Goal: Check status: Check status

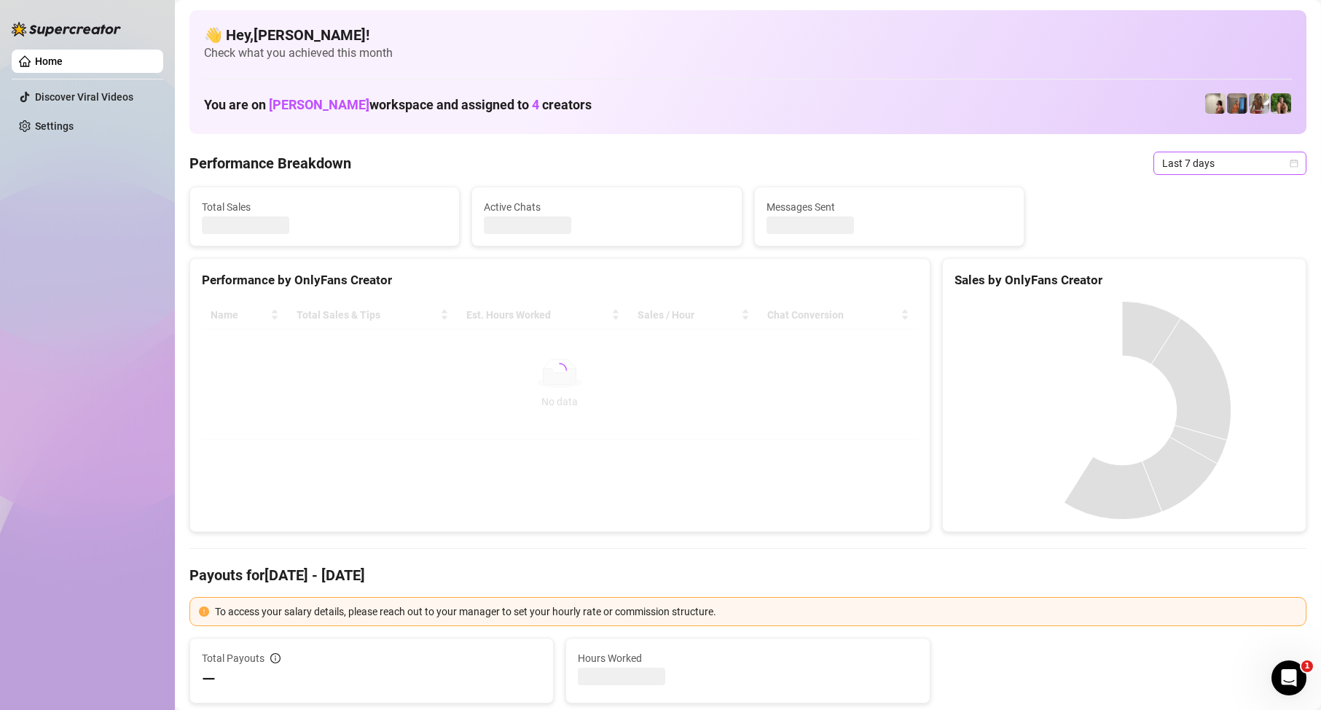
click at [1225, 166] on span "Last 7 days" at bounding box center [1230, 163] width 136 height 22
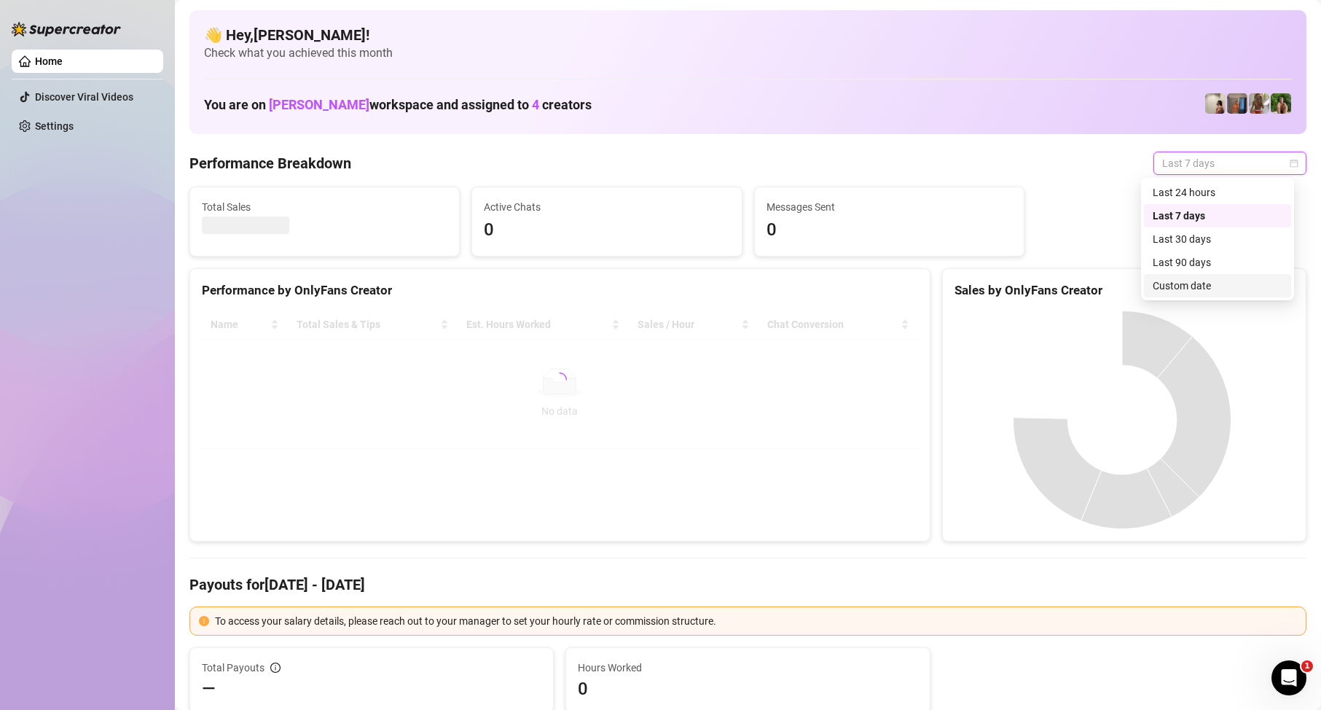
click at [1185, 286] on div "Custom date" at bounding box center [1218, 286] width 130 height 16
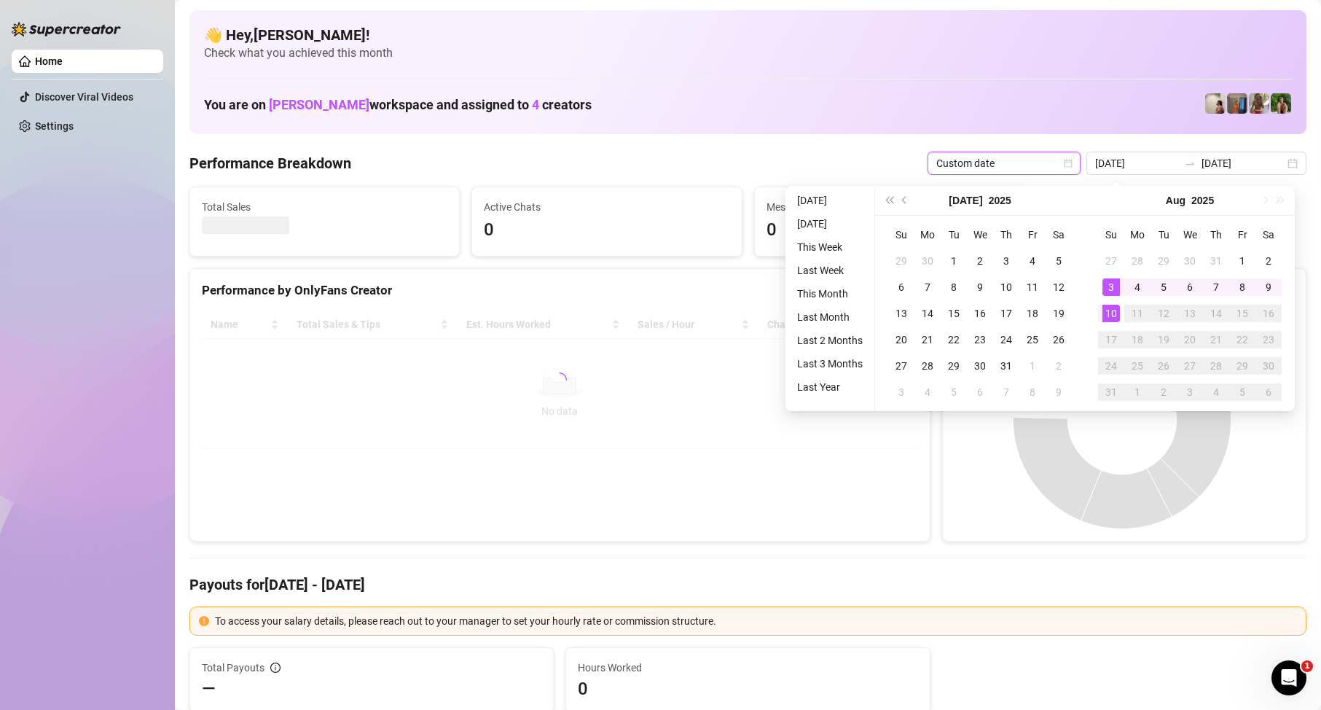
type input "[DATE]"
click at [1109, 308] on div "10" at bounding box center [1110, 313] width 17 height 17
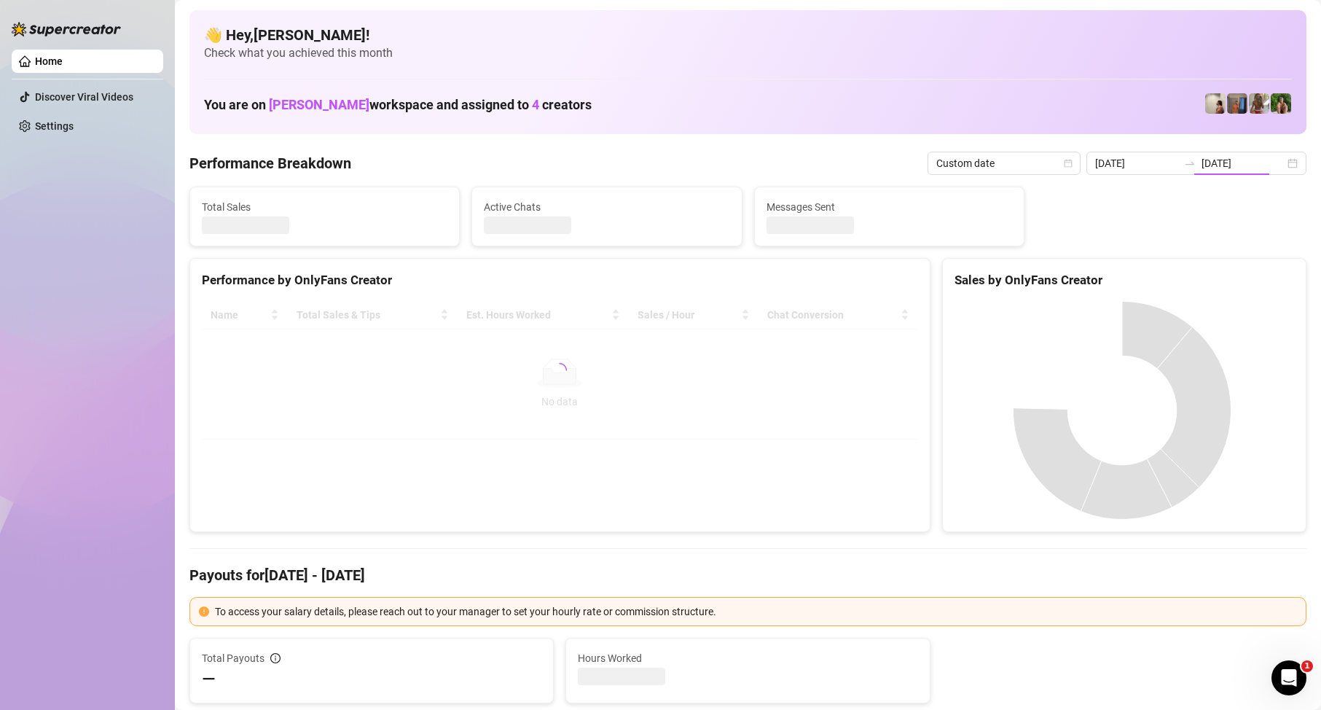
type input "[DATE]"
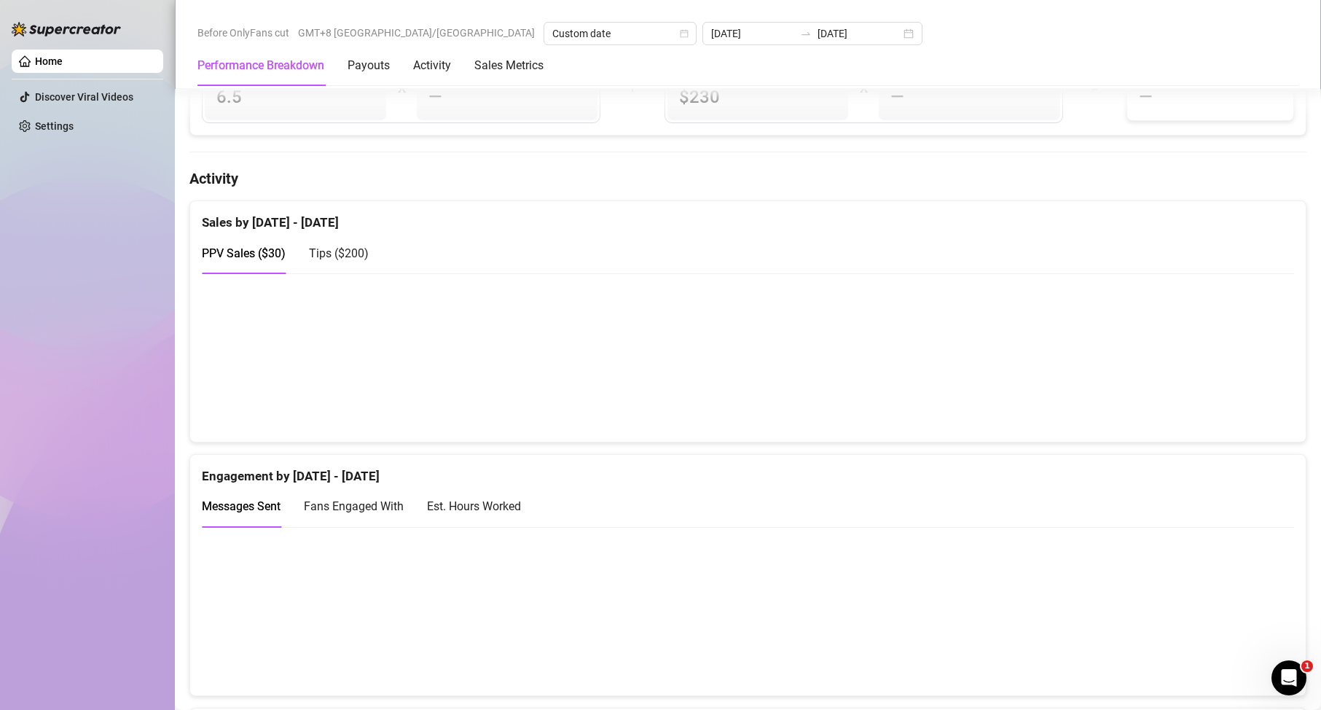
scroll to position [801, 0]
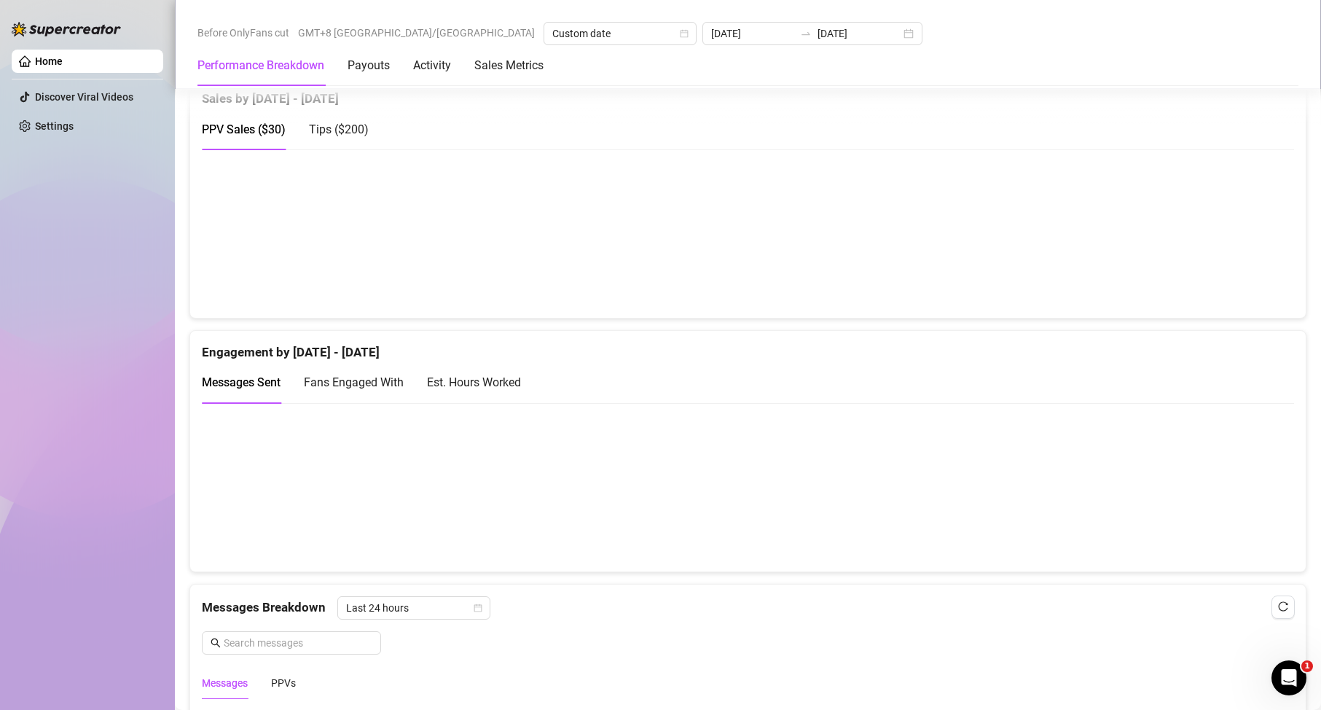
click at [742, 551] on canvas at bounding box center [742, 487] width 1080 height 146
click at [671, 634] on div "Messages Breakdown Last 24 hours Messages PPVs" at bounding box center [748, 647] width 1092 height 103
